Goal: Transaction & Acquisition: Download file/media

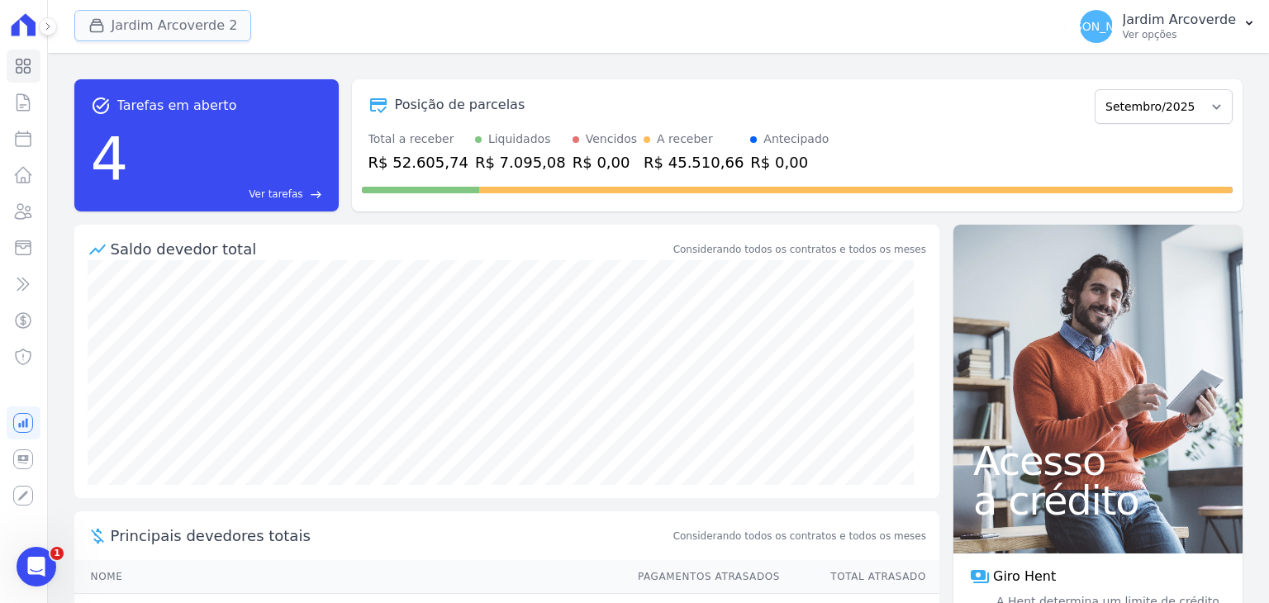
click at [182, 21] on button "Jardim Arcoverde 2" at bounding box center [163, 25] width 178 height 31
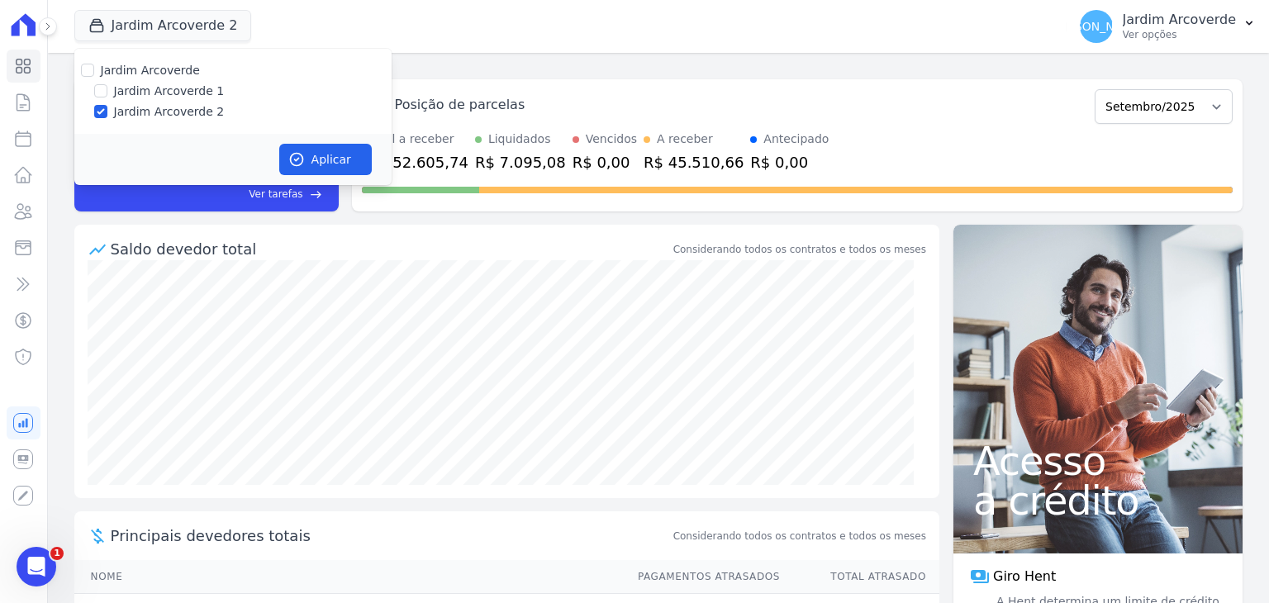
click at [114, 94] on label "Jardim Arcoverde 1" at bounding box center [169, 91] width 111 height 17
click at [107, 94] on input "Jardim Arcoverde 1" at bounding box center [100, 90] width 13 height 13
checkbox input "true"
click at [320, 161] on button "Aplicar" at bounding box center [325, 159] width 93 height 31
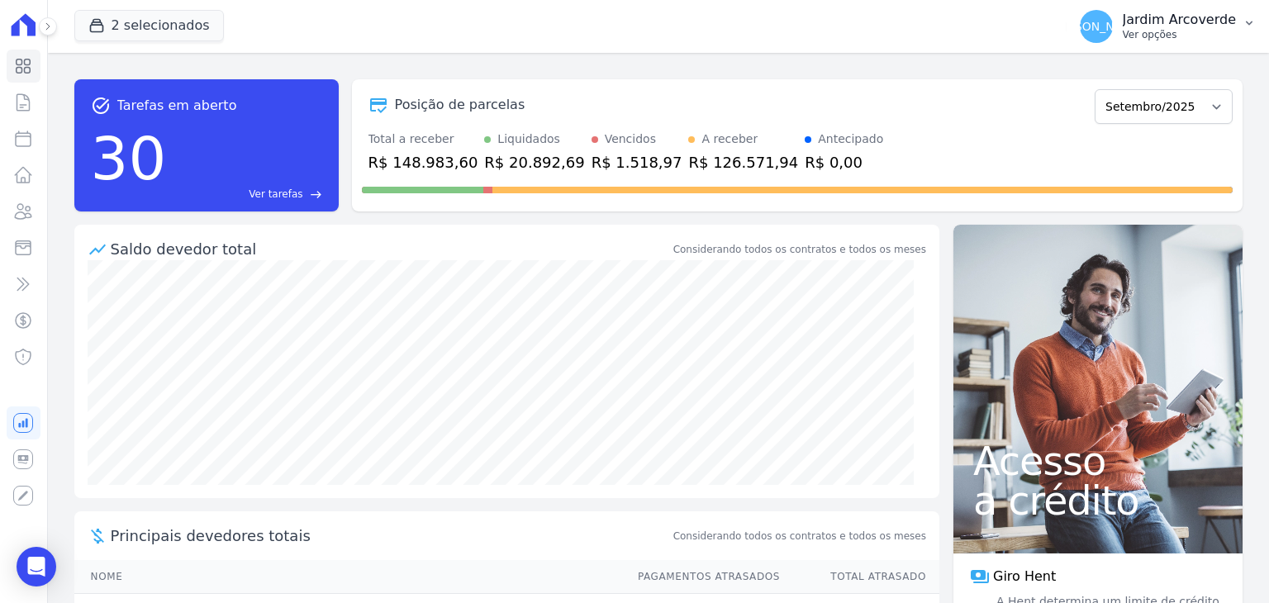
click at [1181, 37] on p "Ver opções" at bounding box center [1179, 34] width 113 height 13
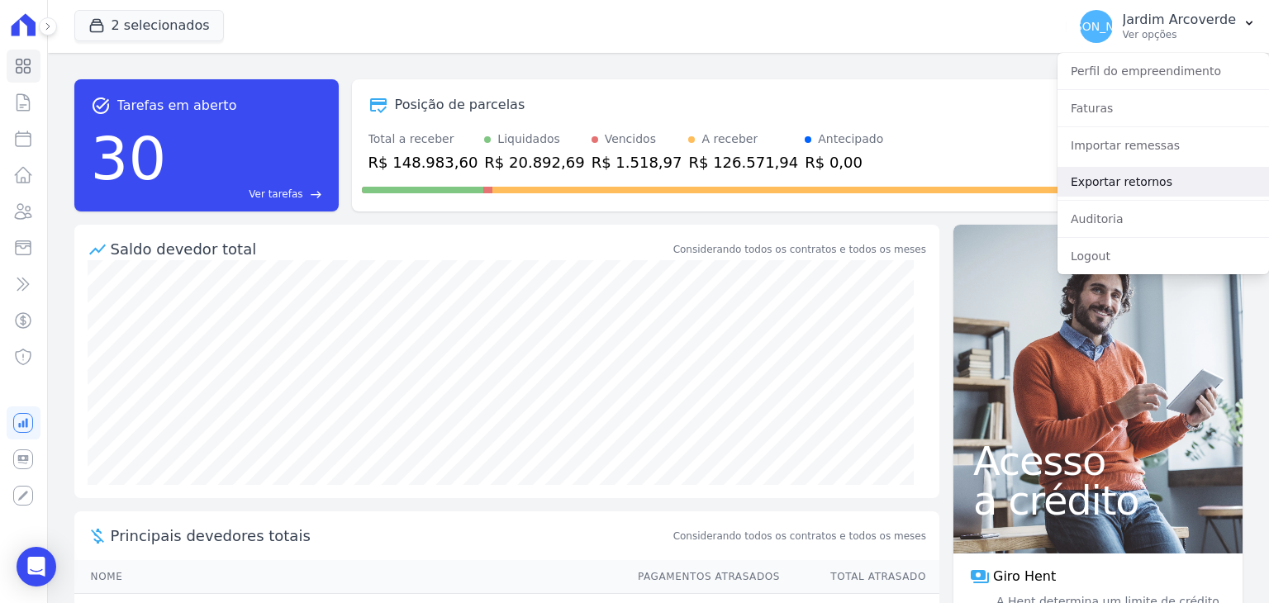
click at [1159, 173] on link "Exportar retornos" at bounding box center [1164, 182] width 212 height 30
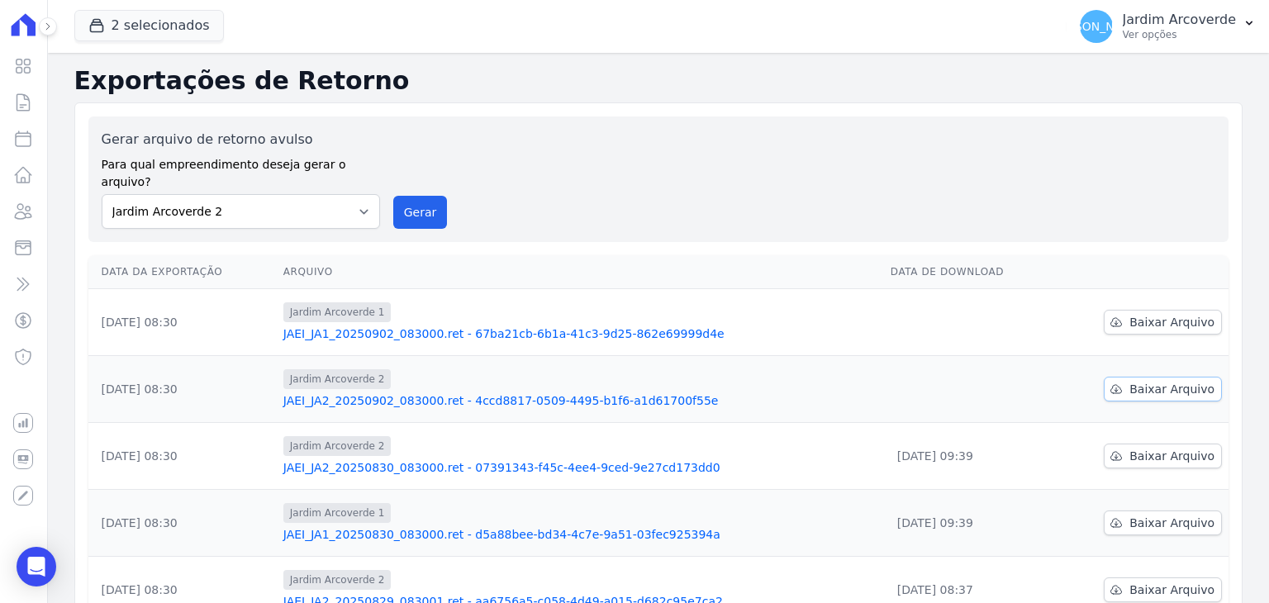
click at [1169, 381] on span "Baixar Arquivo" at bounding box center [1171, 389] width 85 height 17
click at [1165, 314] on span "Baixar Arquivo" at bounding box center [1171, 322] width 85 height 17
